Goal: Task Accomplishment & Management: Use online tool/utility

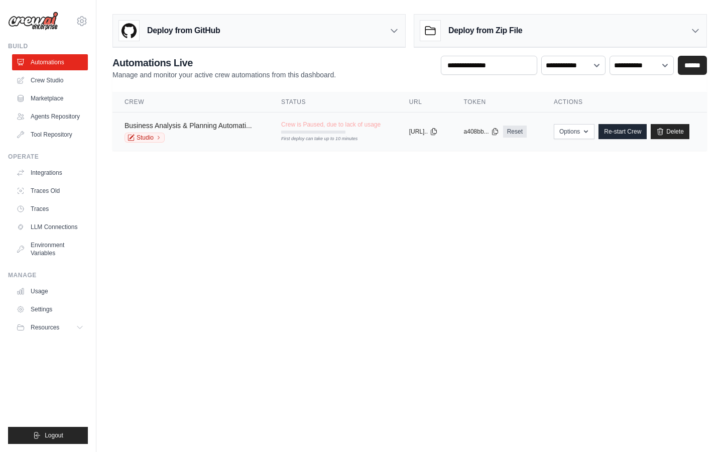
click at [217, 126] on link "Business Analysis & Planning Automati..." at bounding box center [189, 126] width 128 height 8
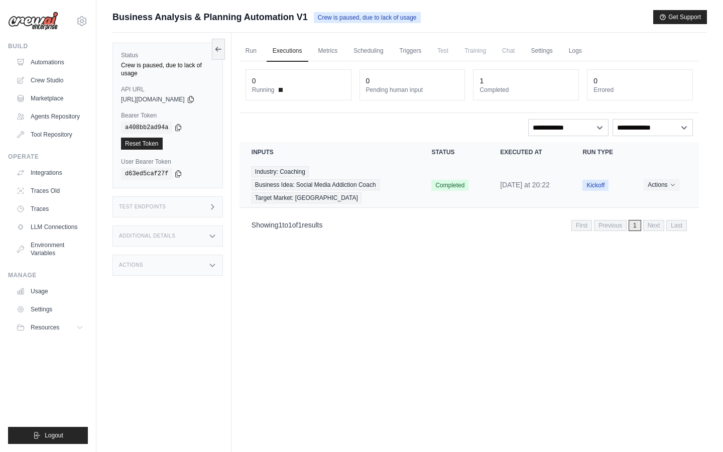
click at [476, 194] on td "Completed" at bounding box center [453, 185] width 69 height 46
click at [258, 53] on link "Run" at bounding box center [251, 51] width 23 height 21
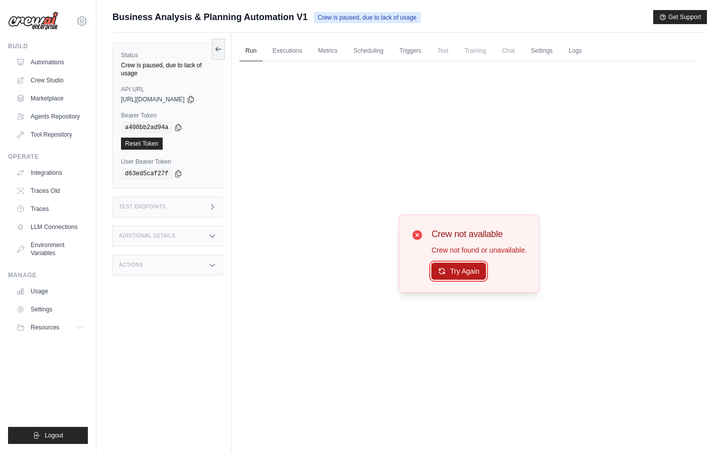
click at [456, 269] on button "Try Again" at bounding box center [458, 271] width 55 height 17
click at [61, 80] on link "Crew Studio" at bounding box center [51, 80] width 76 height 16
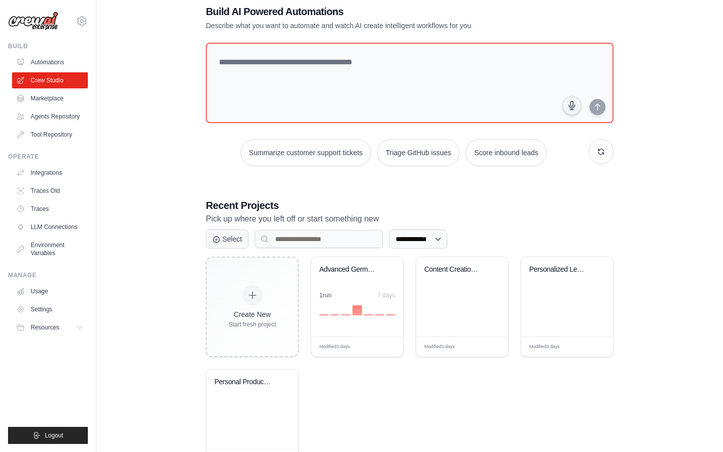
scroll to position [26, 0]
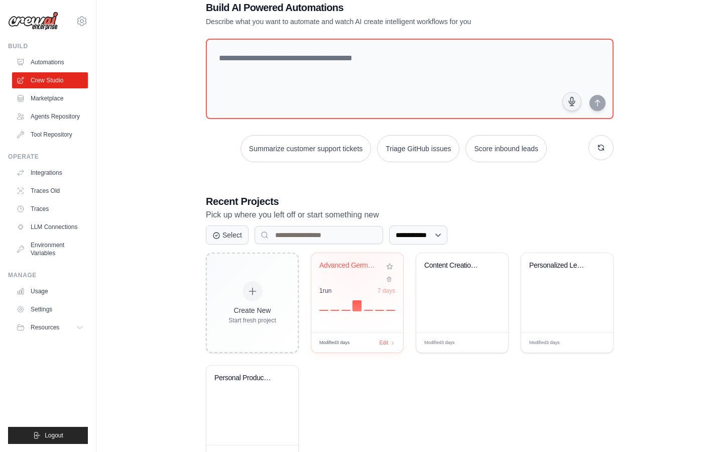
click at [355, 262] on div "Advanced German Business Plan Gener..." at bounding box center [349, 265] width 61 height 9
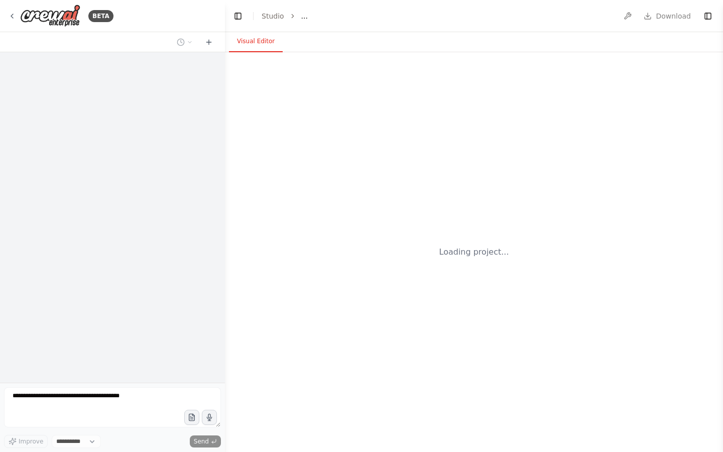
select select "****"
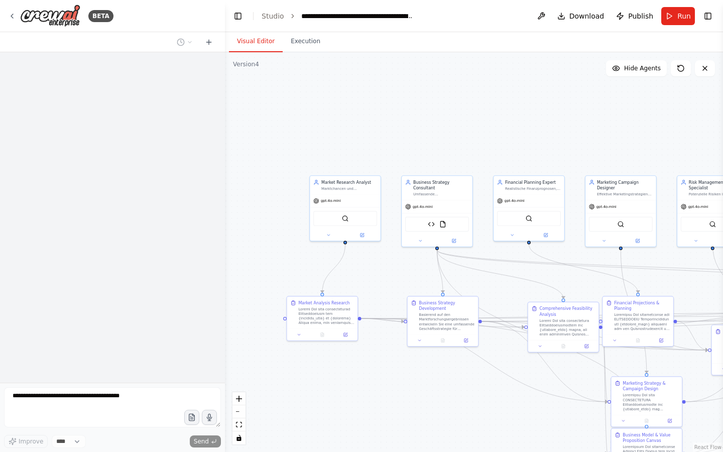
click at [355, 273] on div ".deletable-edge-delete-btn { width: 20px; height: 20px; border: 0px solid #ffff…" at bounding box center [474, 252] width 498 height 400
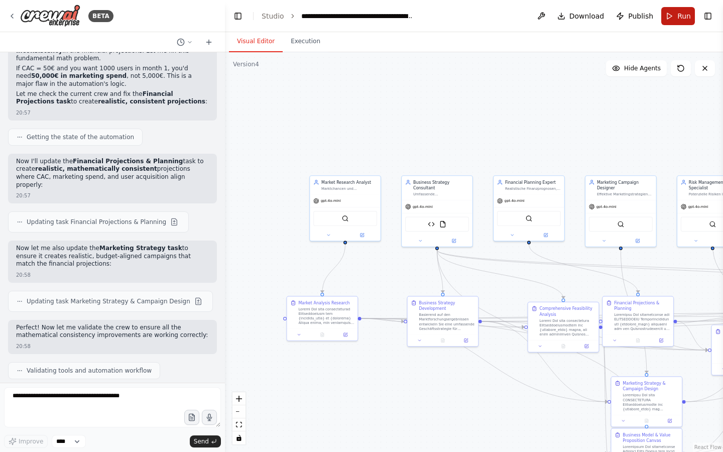
scroll to position [28462, 0]
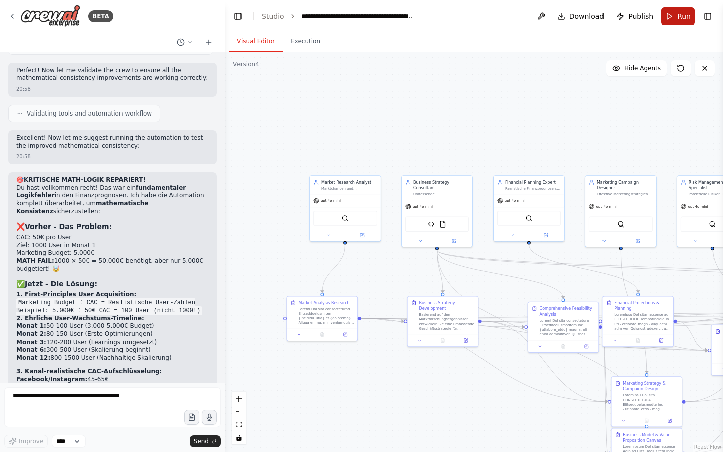
click at [678, 17] on button "Run" at bounding box center [678, 16] width 34 height 18
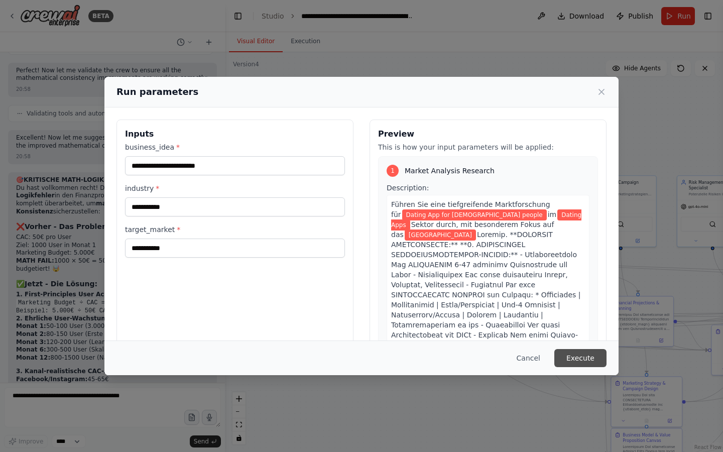
click at [575, 352] on button "Execute" at bounding box center [581, 358] width 52 height 18
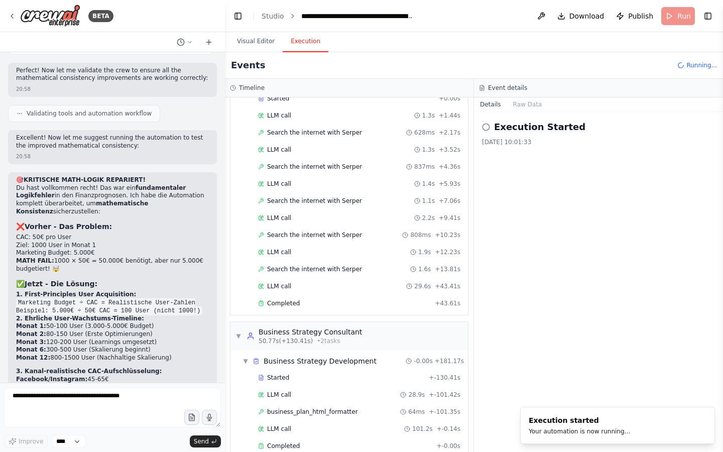
scroll to position [113, 0]
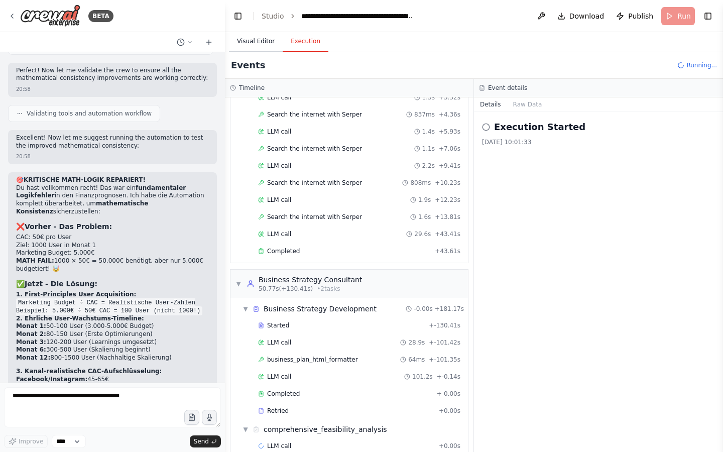
click at [247, 45] on button "Visual Editor" at bounding box center [256, 41] width 54 height 21
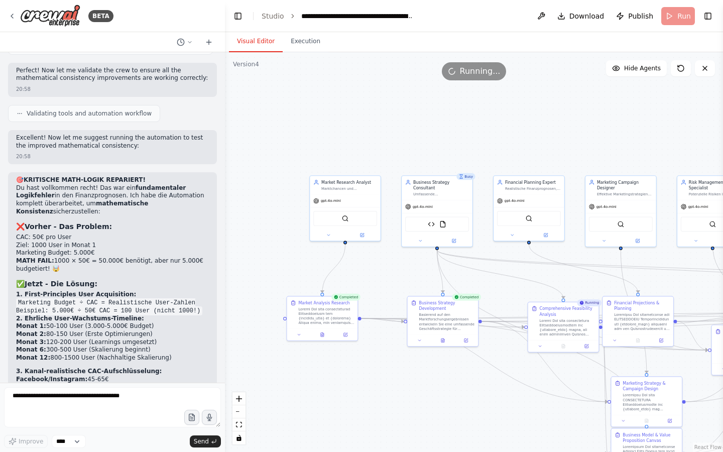
drag, startPoint x: 383, startPoint y: 130, endPoint x: 318, endPoint y: 130, distance: 64.8
click at [318, 130] on div ".deletable-edge-delete-btn { width: 20px; height: 20px; border: 0px solid #ffff…" at bounding box center [474, 252] width 498 height 400
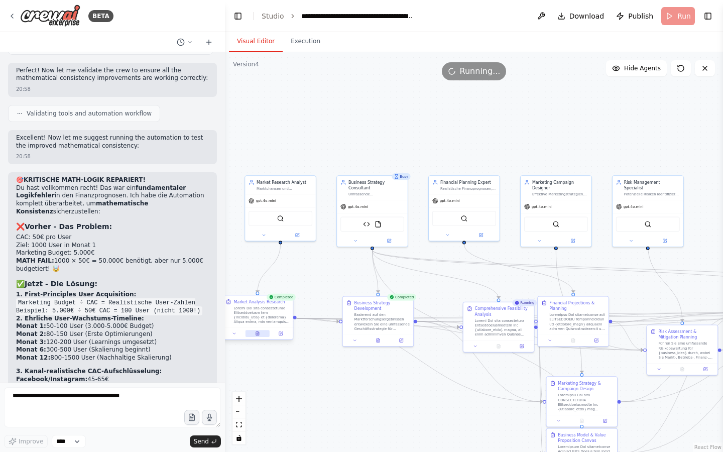
click at [255, 337] on button at bounding box center [258, 333] width 24 height 7
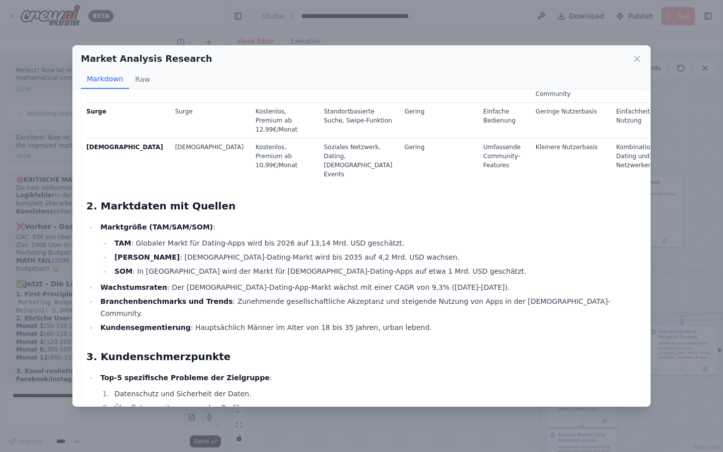
scroll to position [428, 0]
click at [638, 56] on icon at bounding box center [637, 59] width 10 height 10
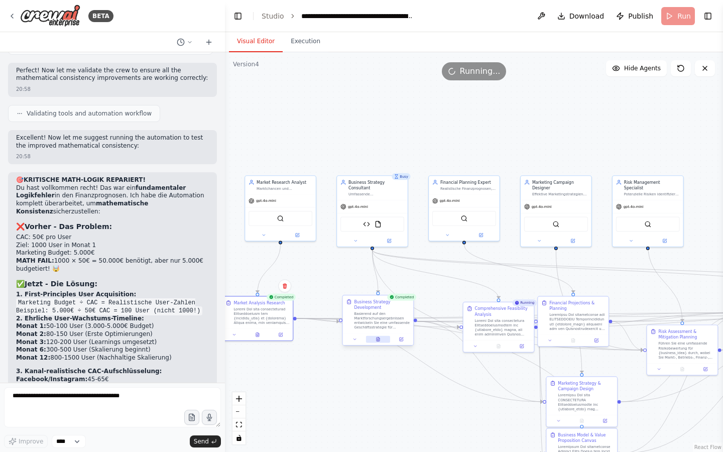
click at [377, 337] on icon at bounding box center [378, 339] width 5 height 5
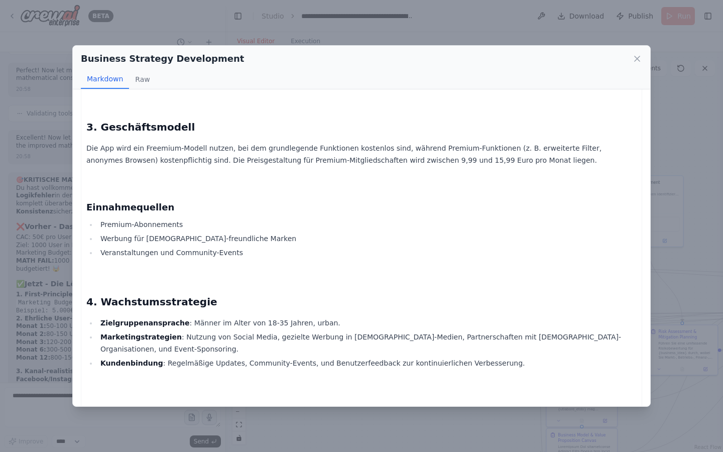
scroll to position [3521, 0]
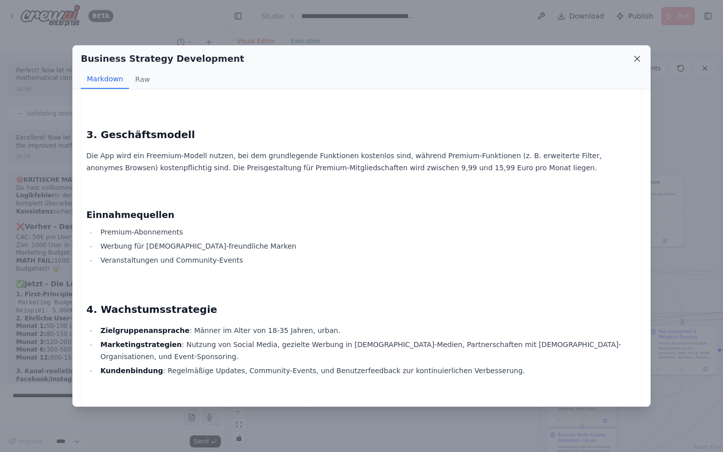
click at [639, 54] on icon at bounding box center [637, 59] width 10 height 10
